Goal: Find specific page/section: Find specific page/section

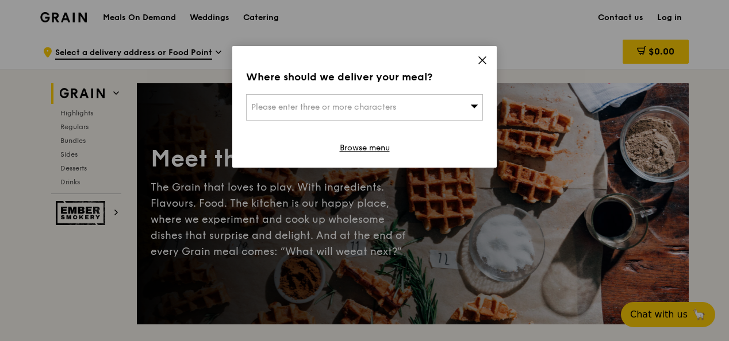
click at [475, 59] on div "Where should we deliver your meal? Please enter three or more characters Browse…" at bounding box center [364, 107] width 264 height 122
click at [478, 59] on icon at bounding box center [482, 60] width 10 height 10
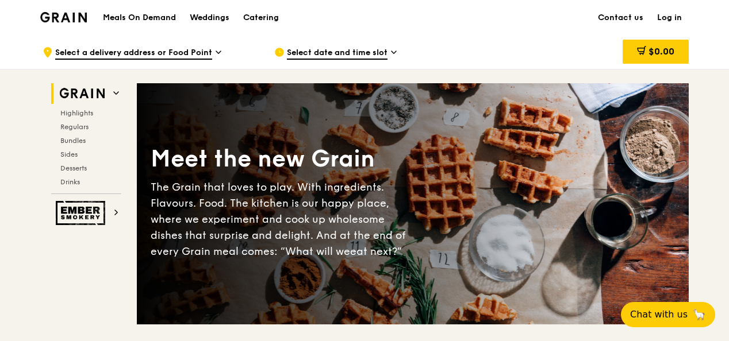
click at [456, 36] on div "Select date and time slot" at bounding box center [380, 52] width 213 height 34
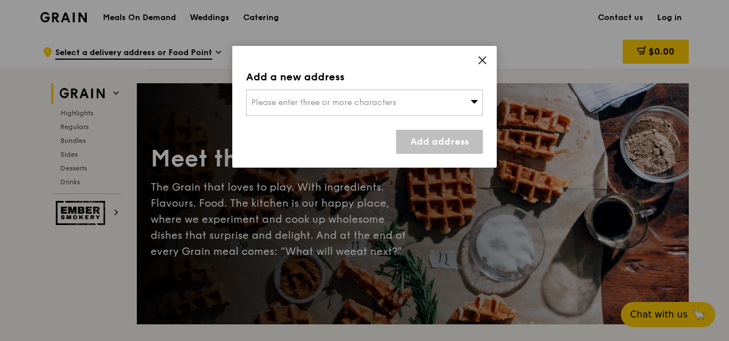
click at [484, 58] on icon at bounding box center [482, 60] width 10 height 10
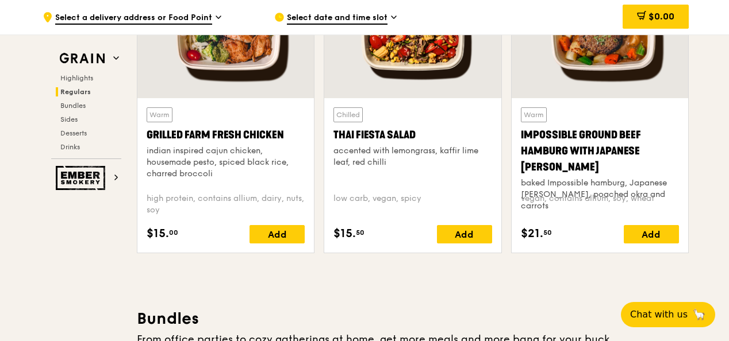
scroll to position [1494, 0]
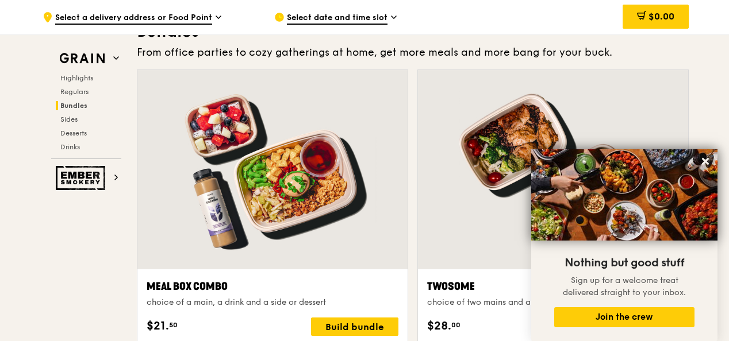
scroll to position [1839, 0]
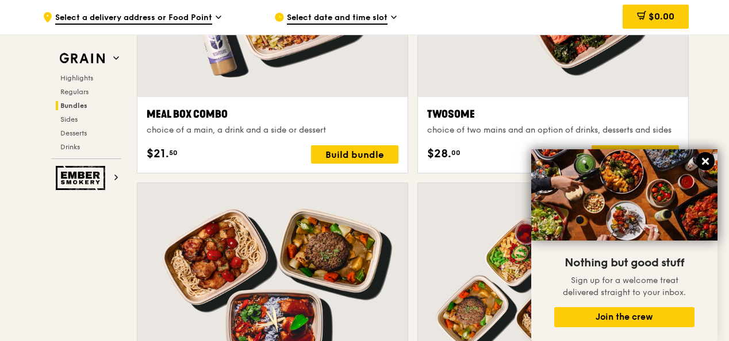
click at [702, 161] on icon at bounding box center [705, 161] width 10 height 10
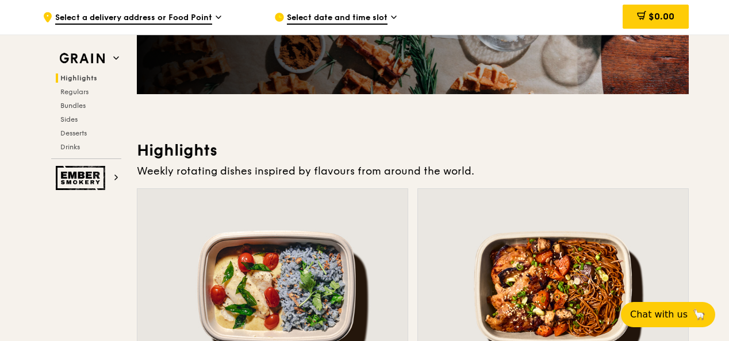
scroll to position [0, 0]
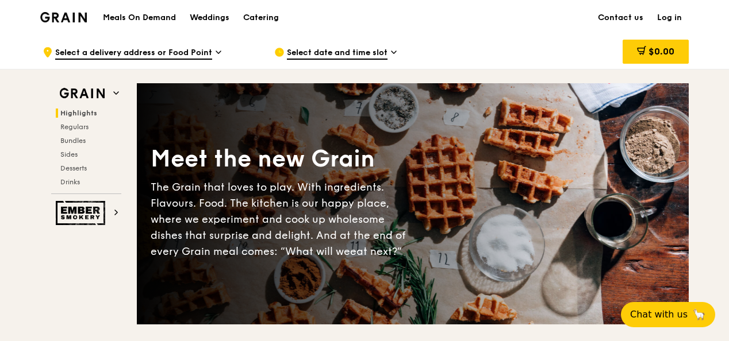
click at [154, 16] on h1 "Meals On Demand" at bounding box center [139, 17] width 73 height 11
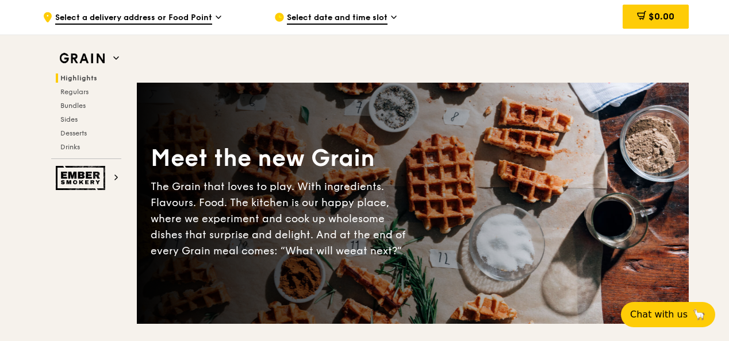
scroll to position [150, 0]
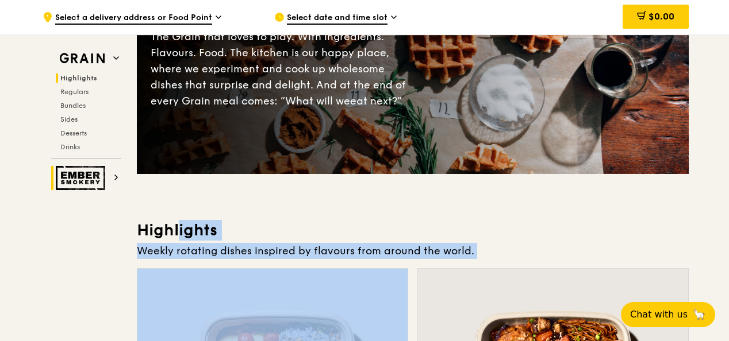
click at [87, 179] on img at bounding box center [82, 178] width 53 height 24
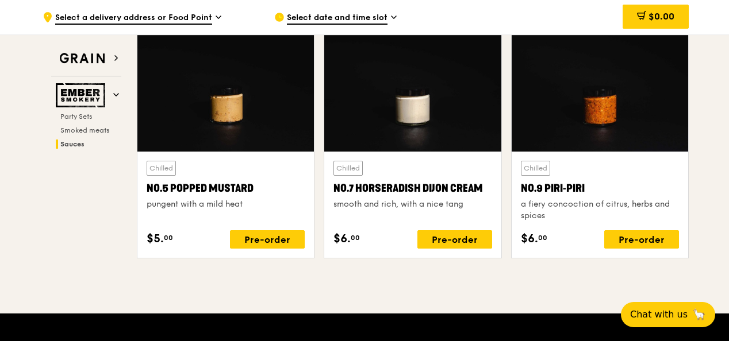
scroll to position [1416, 0]
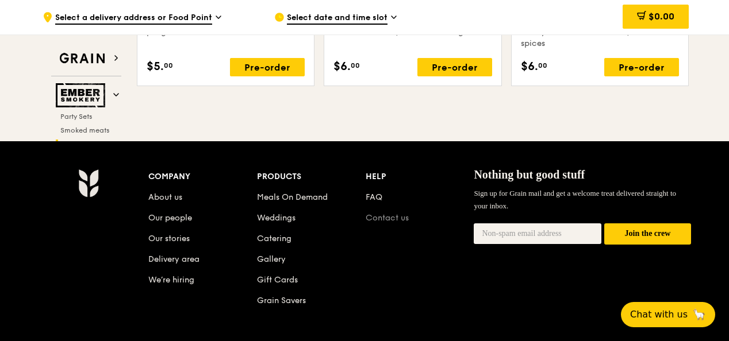
click at [391, 213] on link "Contact us" at bounding box center [386, 218] width 43 height 10
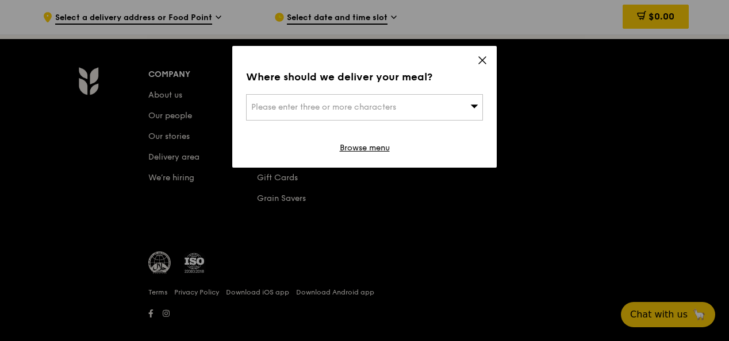
scroll to position [1600, 0]
click at [485, 62] on icon at bounding box center [482, 60] width 10 height 10
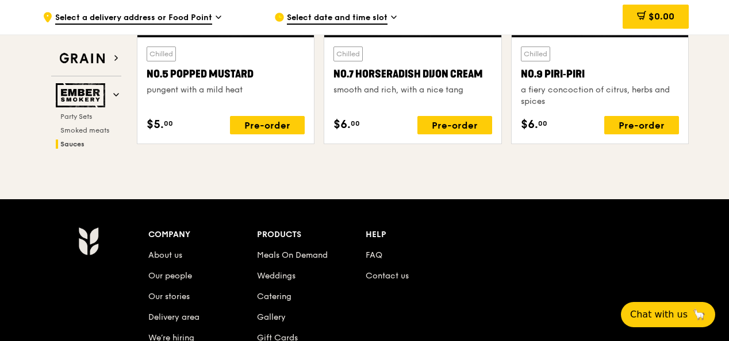
scroll to position [1312, 0]
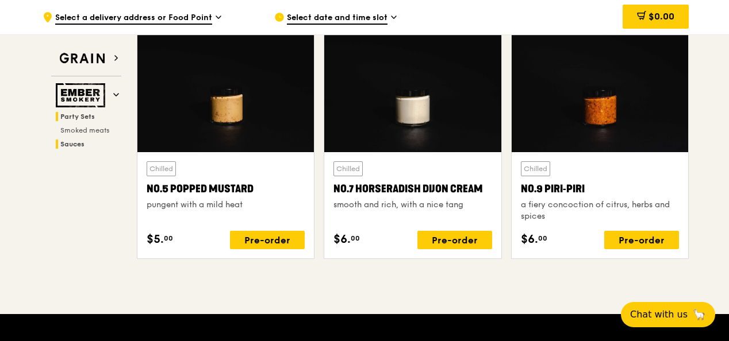
click at [82, 116] on span "Party Sets" at bounding box center [77, 117] width 34 height 8
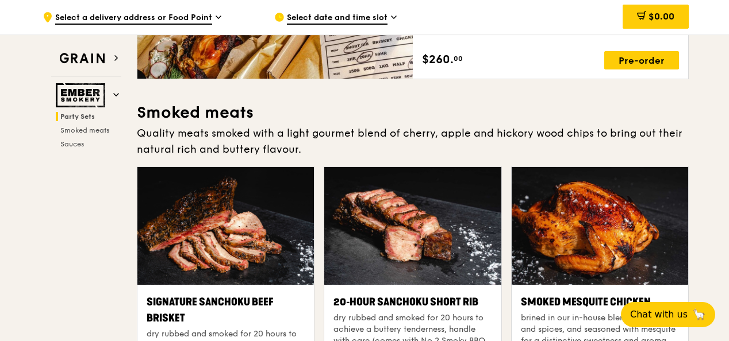
scroll to position [0, 0]
